Goal: Ask a question

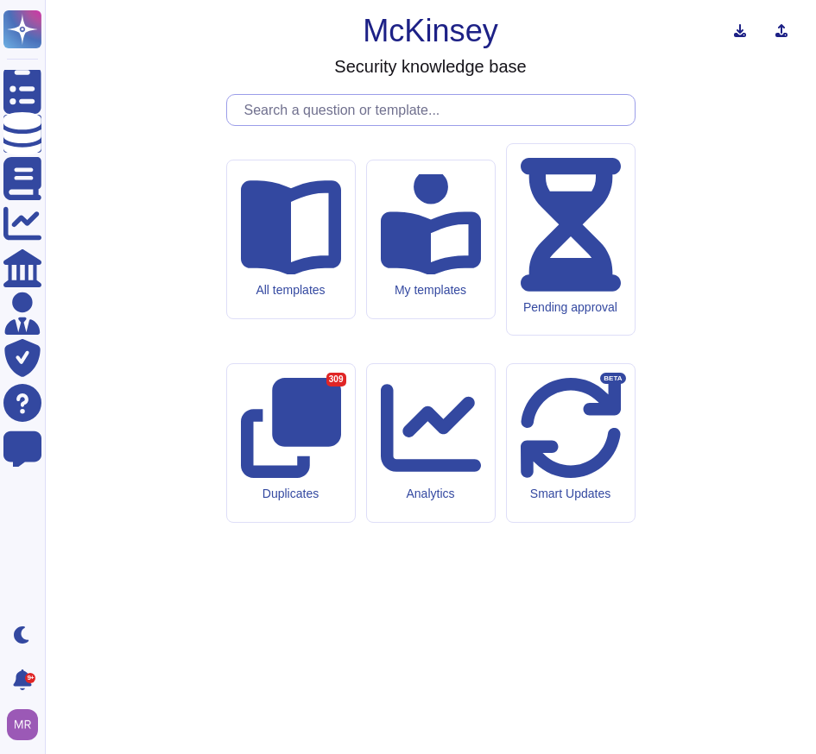
click at [353, 125] on input "text" at bounding box center [435, 110] width 399 height 30
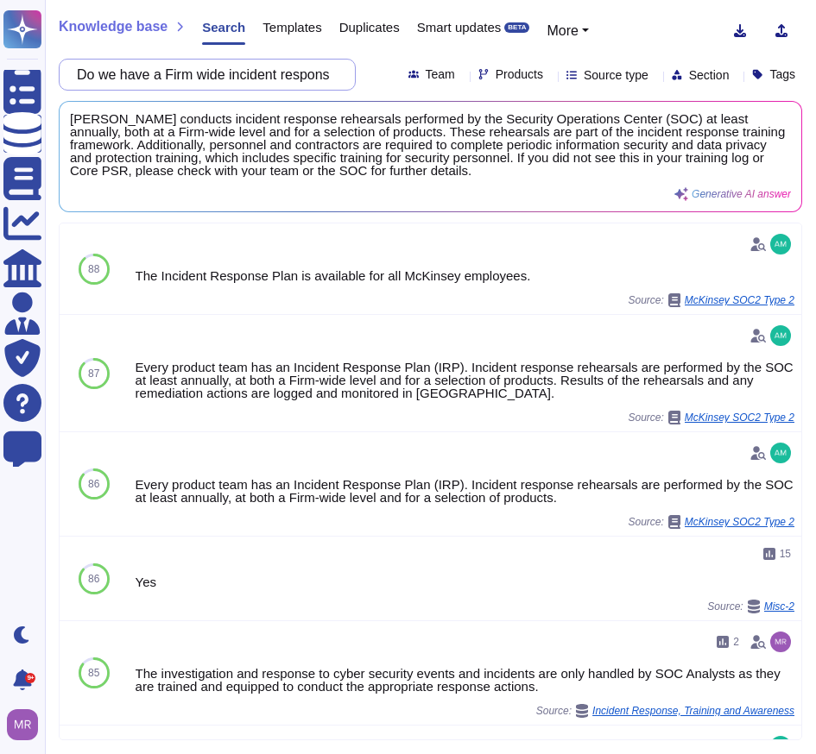
click at [236, 85] on input "Do we have a Firm wide incident response training (I didn’t see it in my traini…" at bounding box center [202, 75] width 269 height 30
drag, startPoint x: 249, startPoint y: 76, endPoint x: 394, endPoint y: 94, distance: 145.3
click at [394, 94] on div "Knowledge base Search Templates Duplicates Smart updates BETA More Do we have a…" at bounding box center [430, 377] width 771 height 754
click at [293, 75] on input "Do we have a Firm wide incident response training (I didn’t see it in my traini…" at bounding box center [202, 75] width 269 height 30
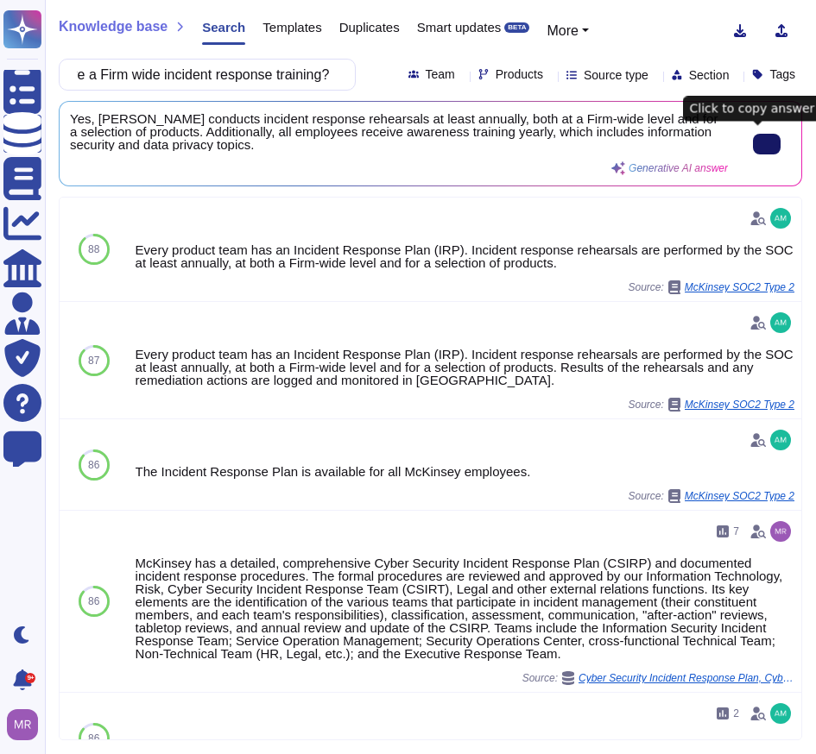
scroll to position [0, 0]
click at [766, 144] on icon at bounding box center [766, 144] width 0 height 0
click at [268, 80] on input "Do we have a Firm wide incident response training?" at bounding box center [202, 75] width 269 height 30
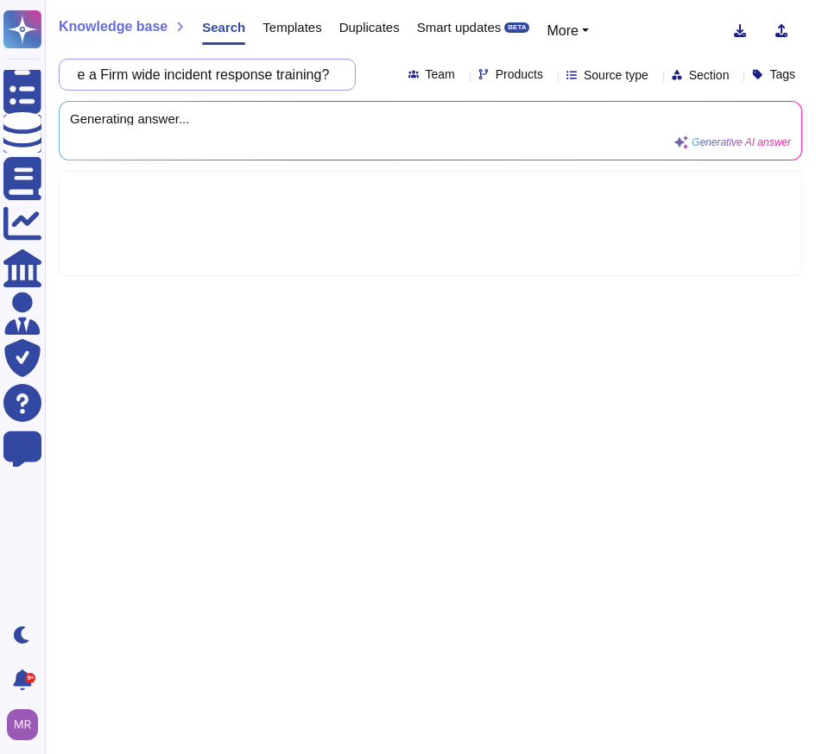
scroll to position [0, 114]
paste input "If we do, when does the training occur (Q1, 2? Etc..) and can you share summary…"
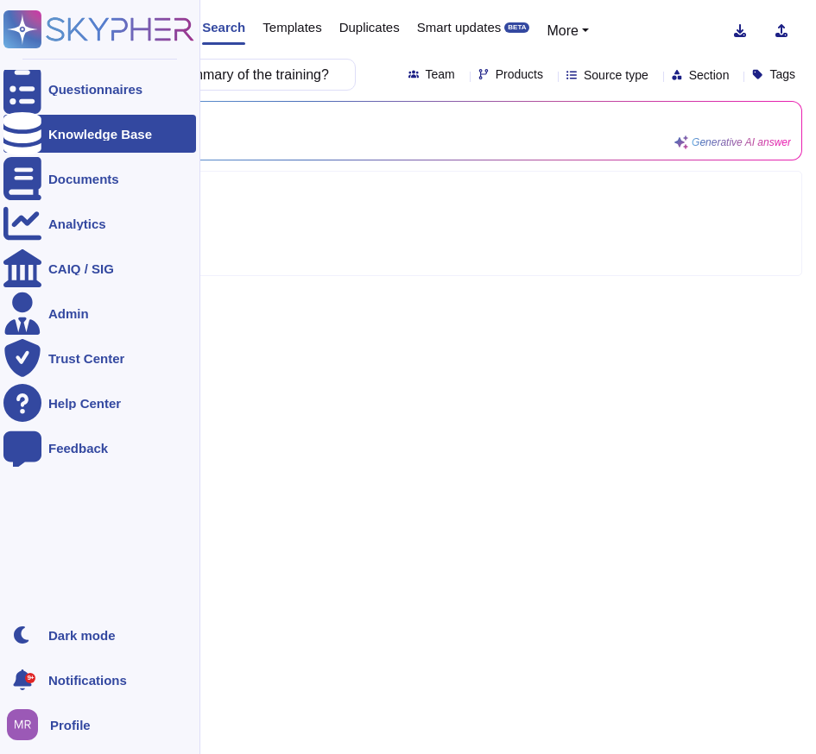
type input "Do we have a Firm wide incident response training? If we do, when does the trai…"
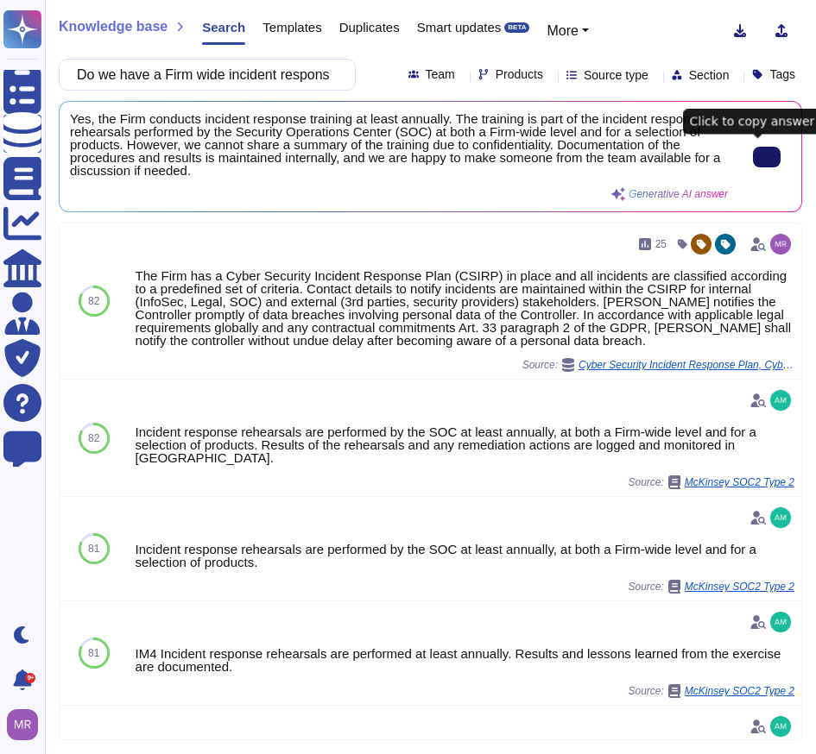
click at [766, 157] on icon at bounding box center [766, 157] width 0 height 0
